Goal: Answer question/provide support: Share knowledge or assist other users

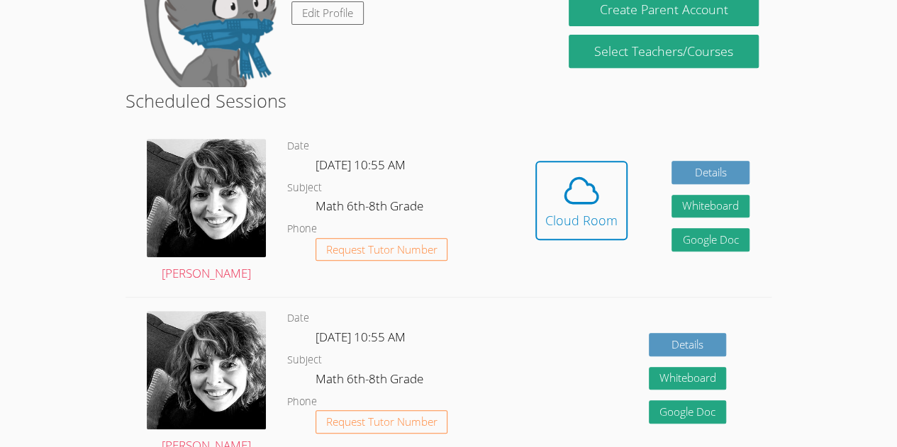
scroll to position [285, 0]
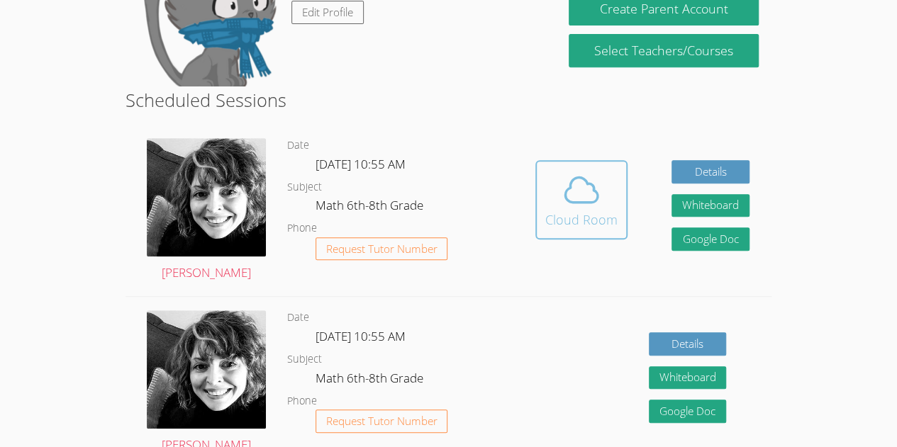
click at [588, 196] on icon at bounding box center [582, 190] width 40 height 40
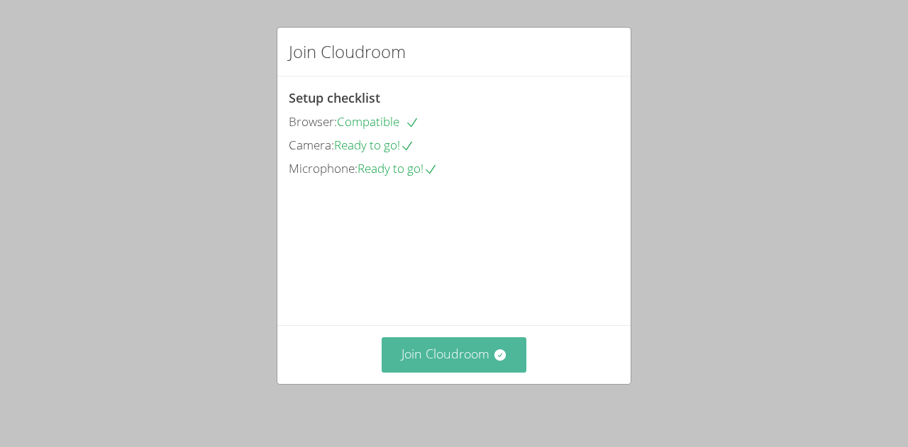
click at [479, 361] on button "Join Cloudroom" at bounding box center [453, 354] width 145 height 35
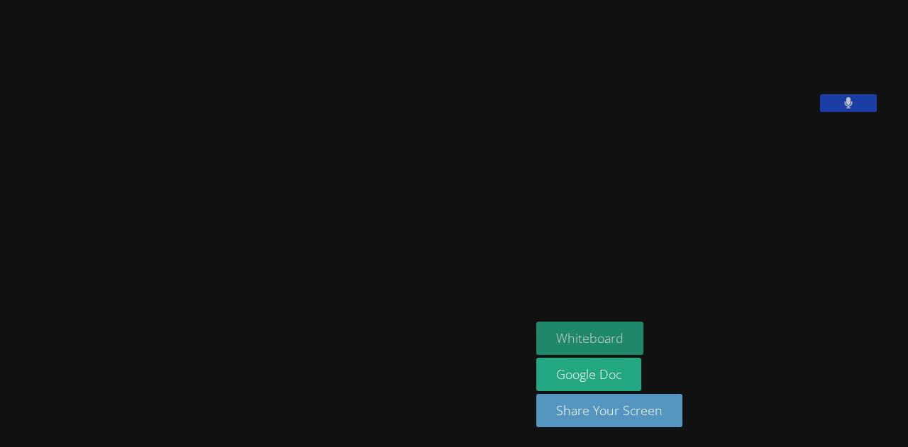
click at [584, 336] on button "Whiteboard" at bounding box center [589, 338] width 107 height 33
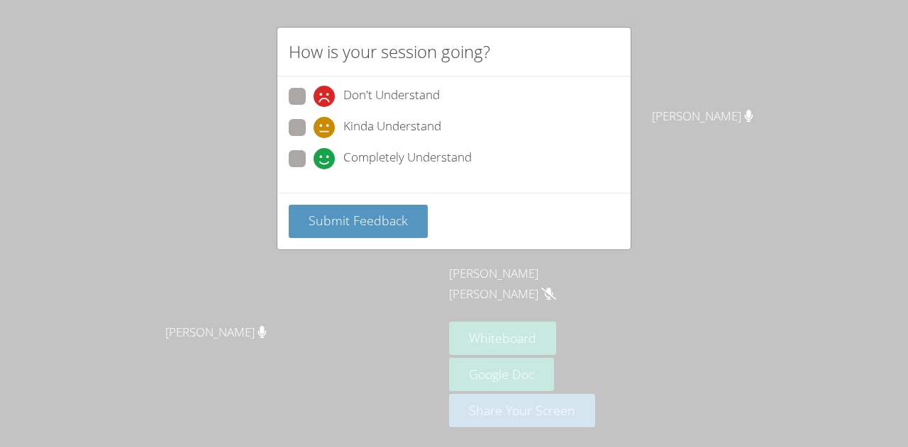
click at [313, 169] on span at bounding box center [313, 169] width 0 height 0
click at [313, 153] on input "Completely Understand" at bounding box center [319, 156] width 12 height 12
radio input "true"
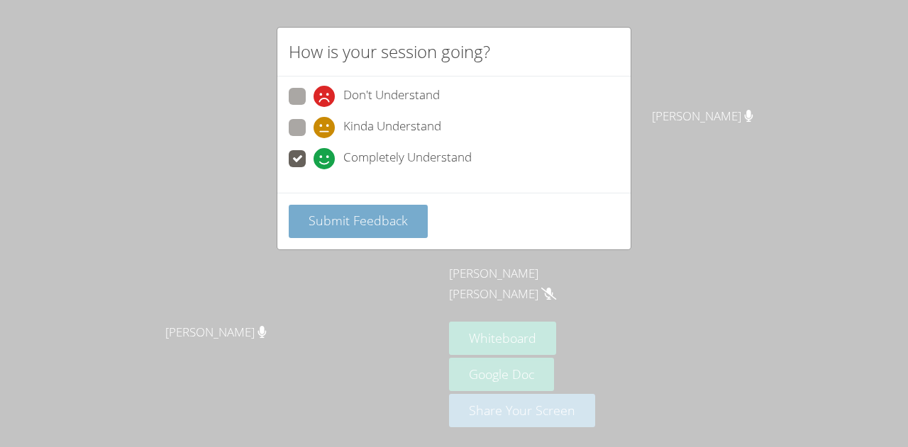
click at [351, 206] on button "Submit Feedback" at bounding box center [358, 221] width 139 height 33
